Goal: Find specific page/section: Find specific page/section

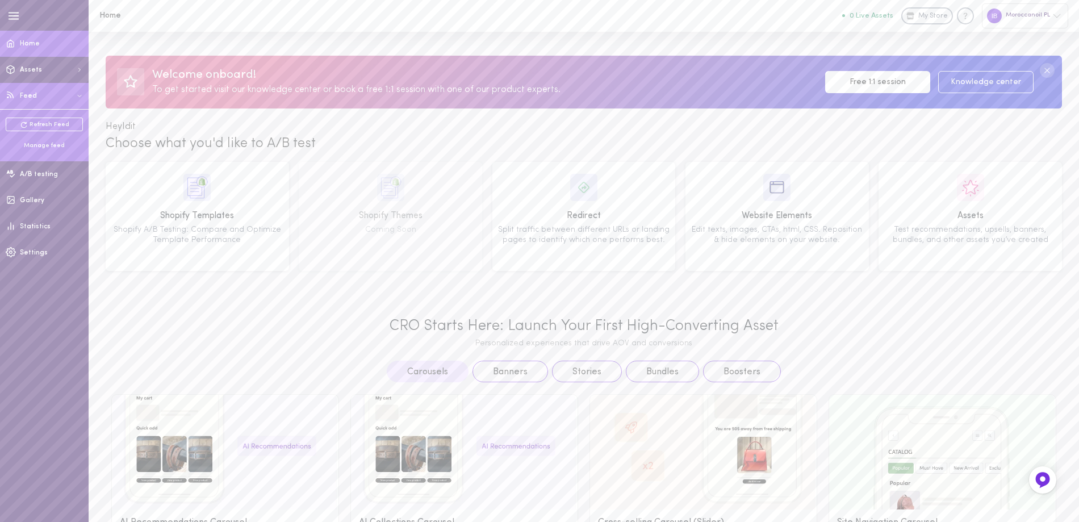
click at [45, 150] on div "Manage feed" at bounding box center [44, 145] width 77 height 9
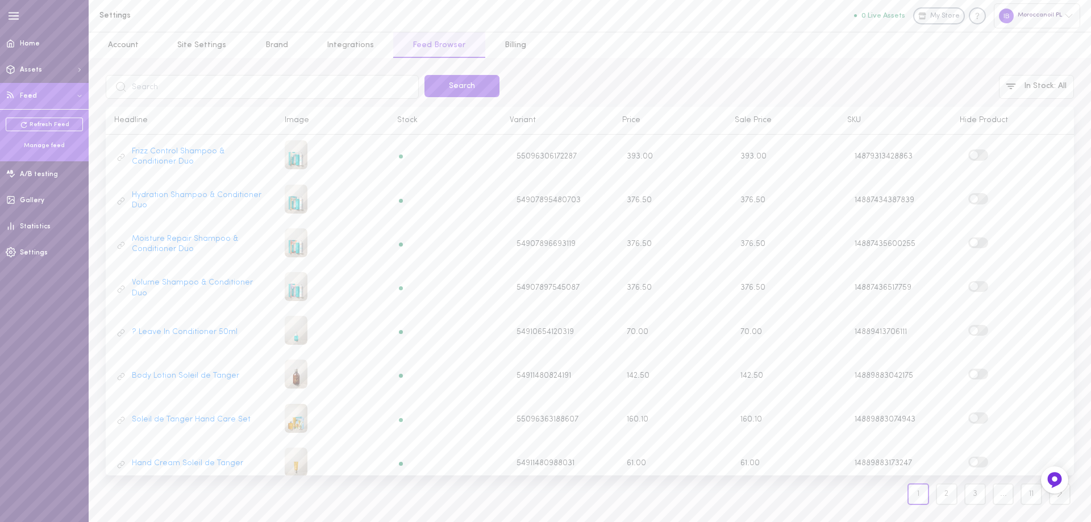
click at [173, 82] on input "text" at bounding box center [262, 87] width 313 height 24
type input "M110MKR10"
click at [482, 90] on button "Search" at bounding box center [461, 86] width 75 height 22
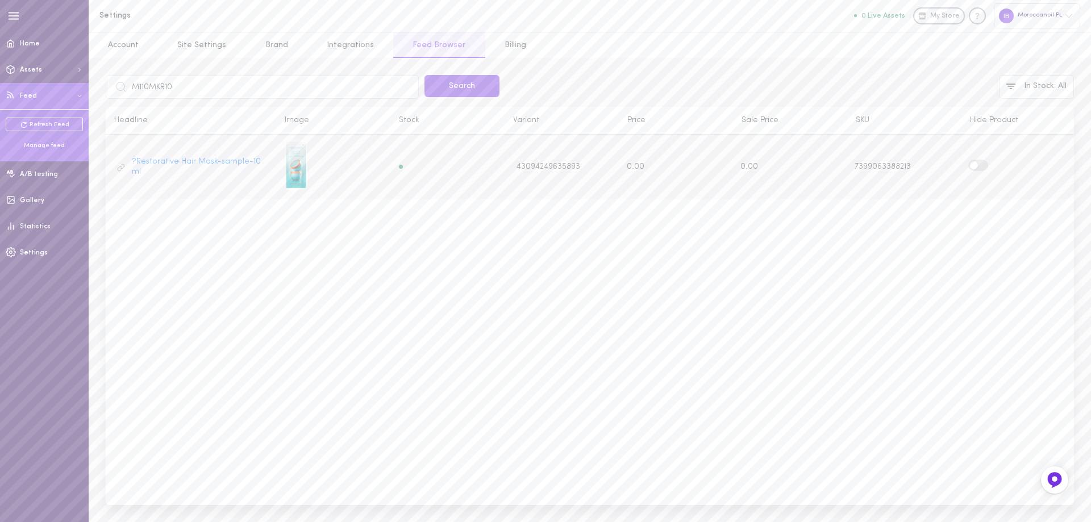
click at [983, 165] on label at bounding box center [978, 165] width 20 height 11
click at [0, 0] on input "checkbox" at bounding box center [0, 0] width 0 height 0
click at [164, 85] on input "M110MKR10" at bounding box center [262, 87] width 313 height 24
type input "mending"
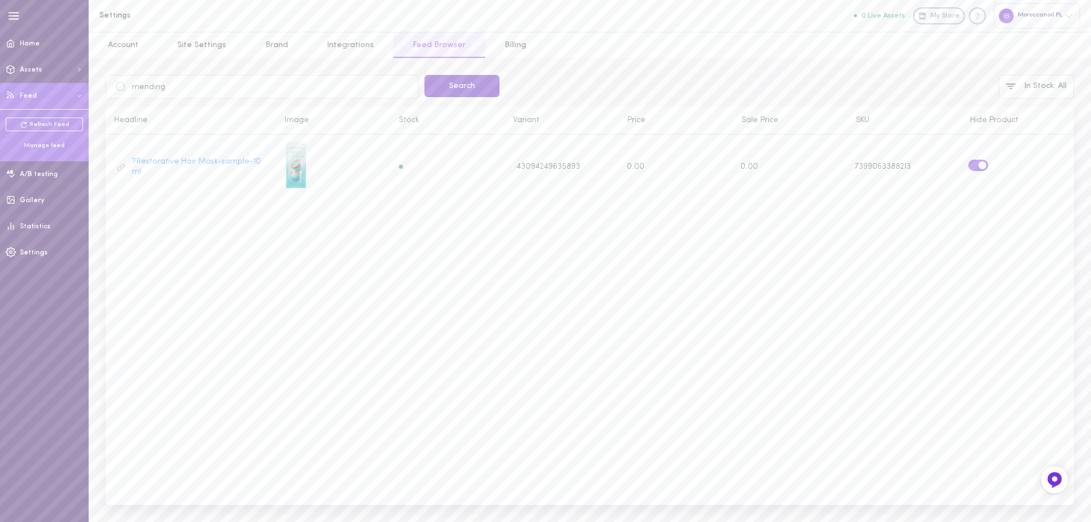
click at [469, 93] on button "Search" at bounding box center [461, 86] width 75 height 22
click at [981, 157] on label at bounding box center [978, 154] width 20 height 11
click at [0, 0] on input "checkbox" at bounding box center [0, 0] width 0 height 0
click at [157, 85] on input "mending" at bounding box center [262, 87] width 313 height 24
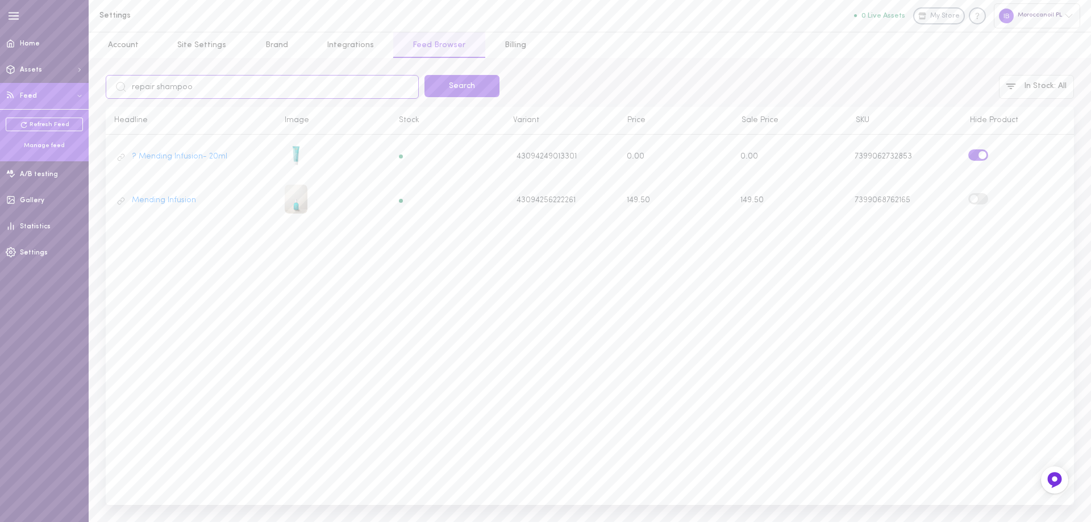
type input "repair shampoo"
click at [461, 72] on div "Feed last update: (text) repair shampoo Search In Stock : All Headline Image St…" at bounding box center [590, 290] width 1002 height 464
click at [467, 81] on button "Search" at bounding box center [461, 86] width 75 height 22
click at [986, 198] on label at bounding box center [978, 198] width 20 height 11
click at [0, 0] on input "checkbox" at bounding box center [0, 0] width 0 height 0
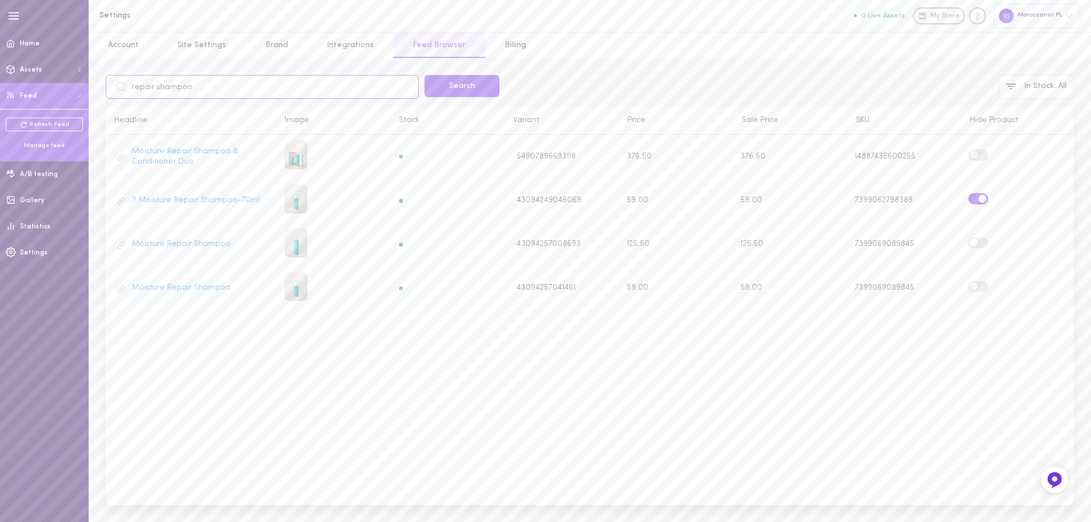
click at [168, 89] on input "repair shampoo" at bounding box center [262, 87] width 313 height 24
type input "repair conditioner"
click at [449, 84] on button "Search" at bounding box center [461, 86] width 75 height 22
click at [982, 155] on label at bounding box center [978, 154] width 20 height 11
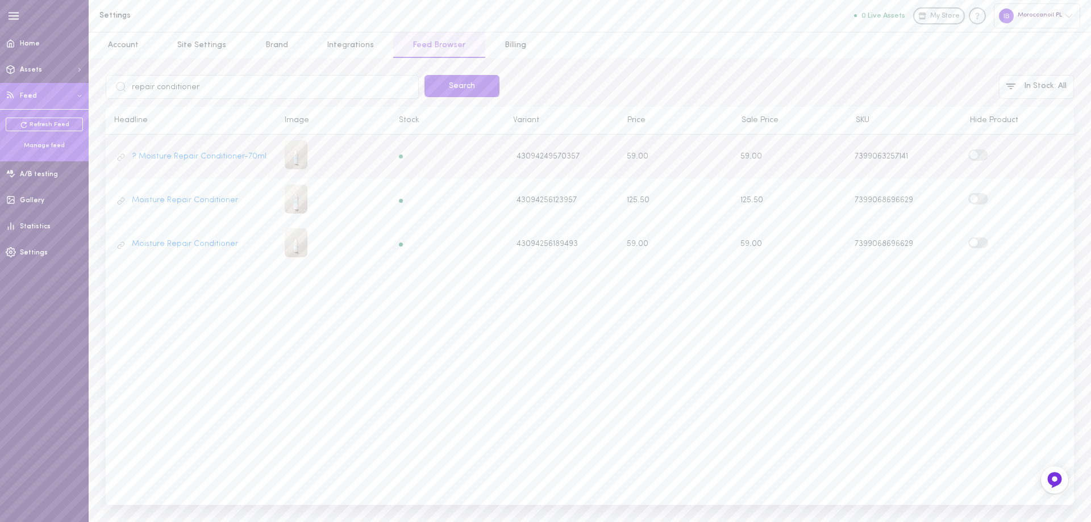
click at [0, 0] on input "checkbox" at bounding box center [0, 0] width 0 height 0
